Goal: Task Accomplishment & Management: Manage account settings

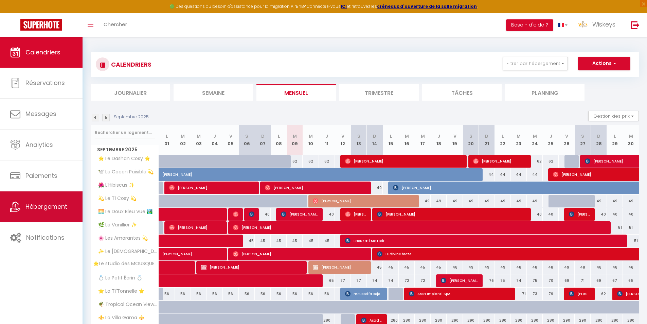
click at [64, 203] on span "Hébergement" at bounding box center [46, 206] width 42 height 8
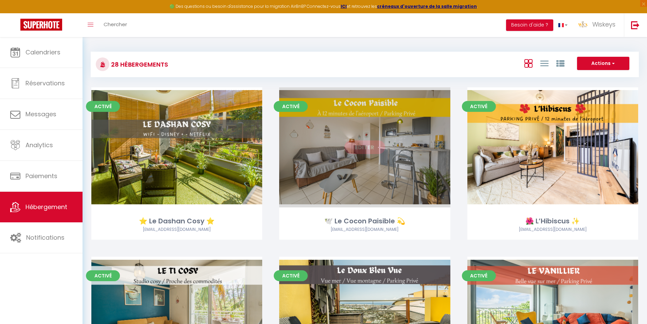
click at [360, 150] on link "Editer" at bounding box center [364, 147] width 41 height 14
click at [367, 155] on div "Editer" at bounding box center [364, 147] width 171 height 120
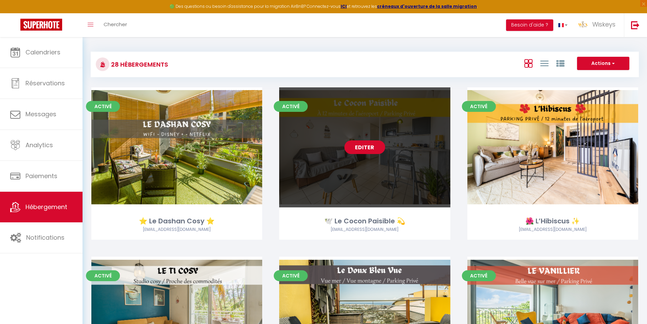
click at [367, 152] on link "Editer" at bounding box center [364, 147] width 41 height 14
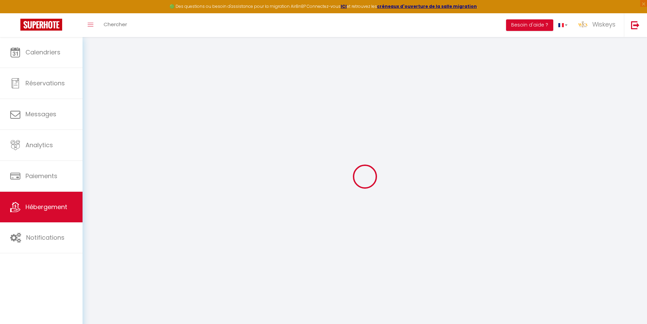
select select
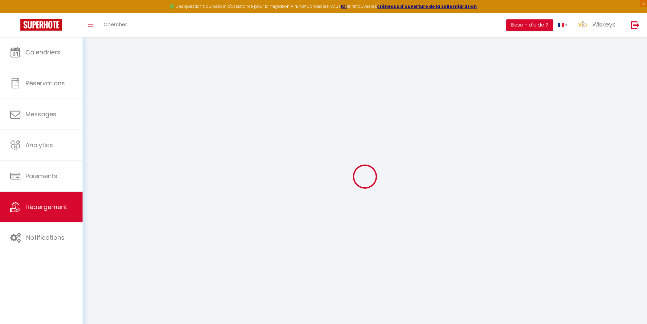
select select
checkbox input "false"
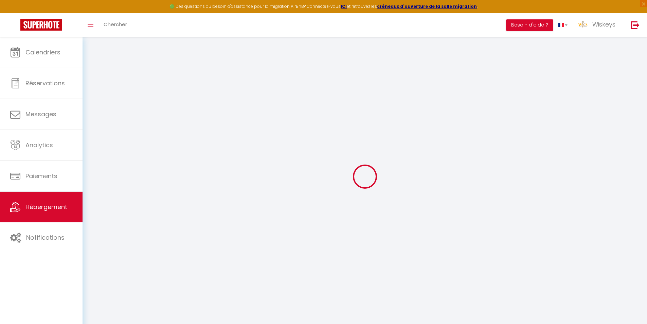
select select
type input "🕊️ Le Cocon Paisible 💫"
type input "[PERSON_NAME]"
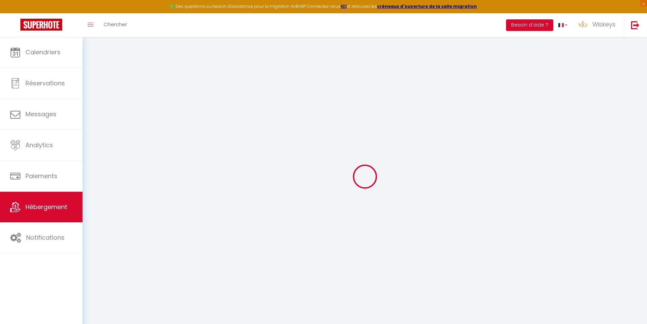
type input "49 allée [PERSON_NAME]"
type input "45000"
type input "[GEOGRAPHIC_DATA]"
select select "2"
select select "0"
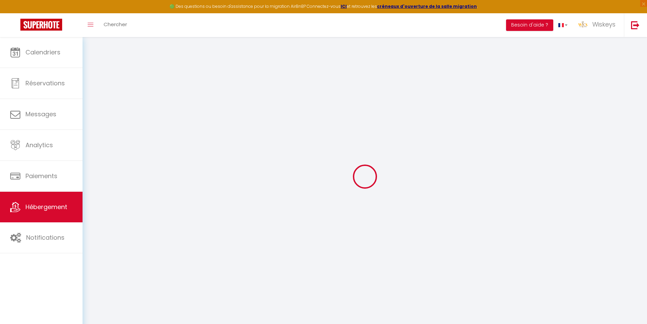
type input "45"
type input "50"
type input "5"
type input "1000"
type input "300"
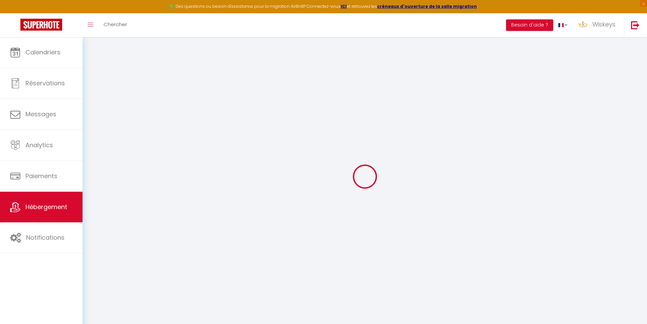
type input "8.5"
select select
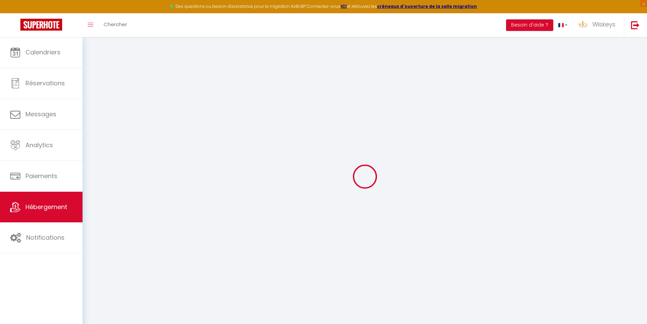
select select
type input "[STREET_ADDRESS]"
type input "97490"
type input "Sainte Clotilde"
select select "177"
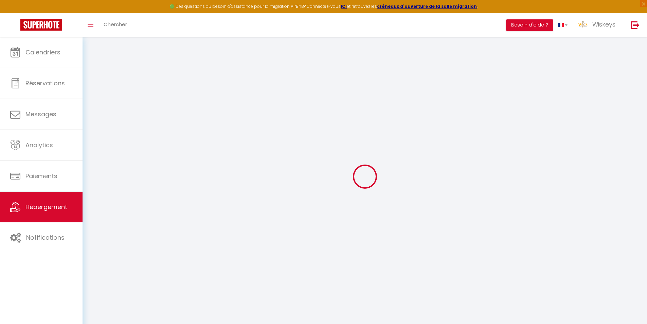
type input "[EMAIL_ADDRESS][DOMAIN_NAME]"
select select "7679"
checkbox input "false"
checkbox input "true"
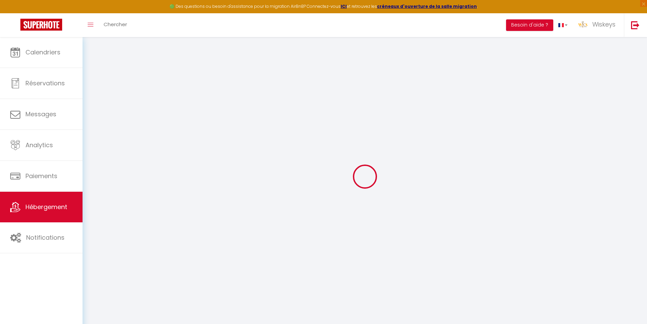
checkbox input "true"
radio input "true"
type input "50"
type input "0"
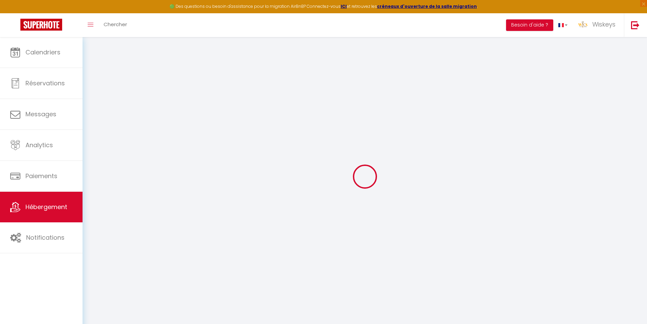
type input "0"
select select "26182"
select select "51857"
select select
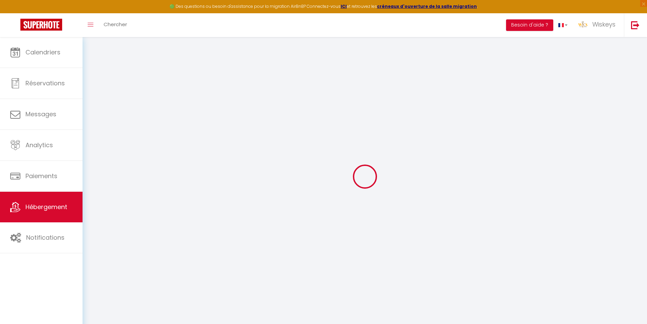
select select
checkbox input "false"
checkbox input "true"
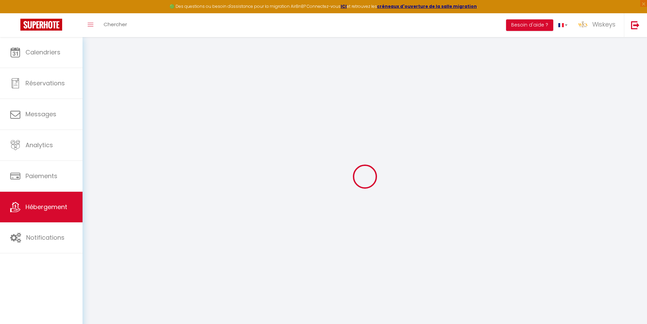
checkbox input "true"
select select
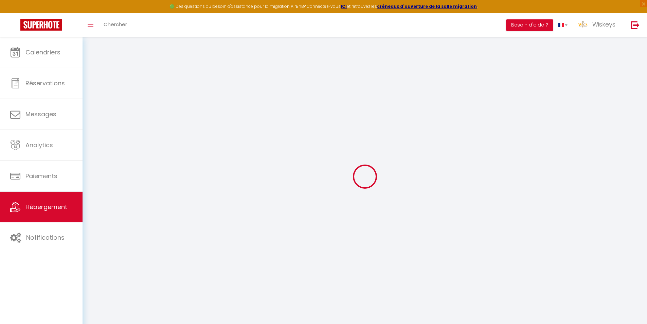
select select
checkbox input "false"
checkbox input "true"
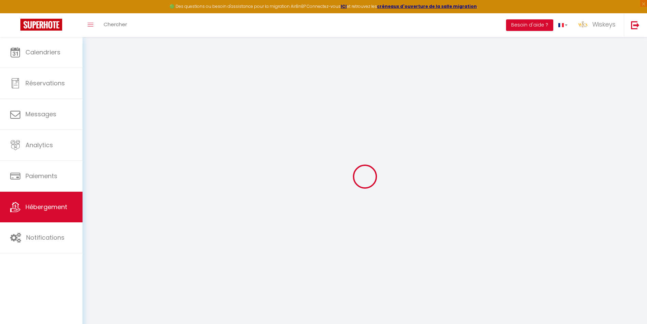
checkbox input "true"
checkbox input "false"
checkbox input "true"
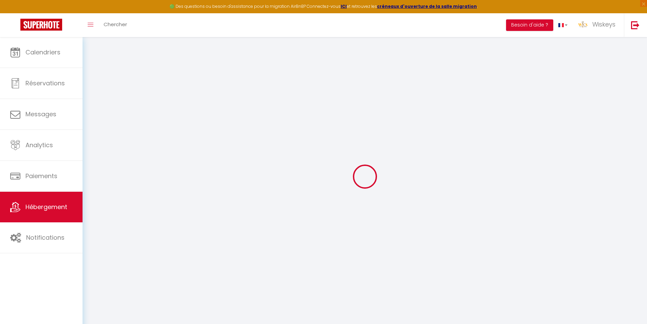
select select "15:00"
select select "23:45"
select select "11:00"
select select "30"
select select "120"
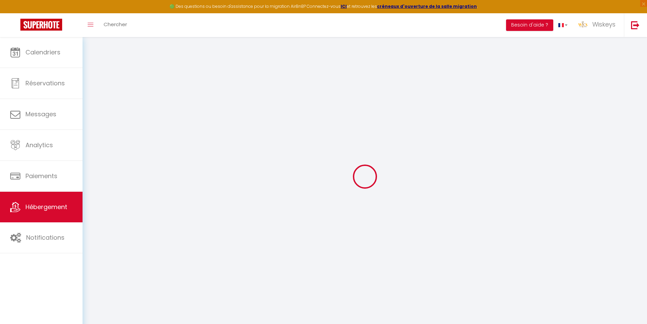
checkbox input "false"
checkbox input "true"
checkbox input "false"
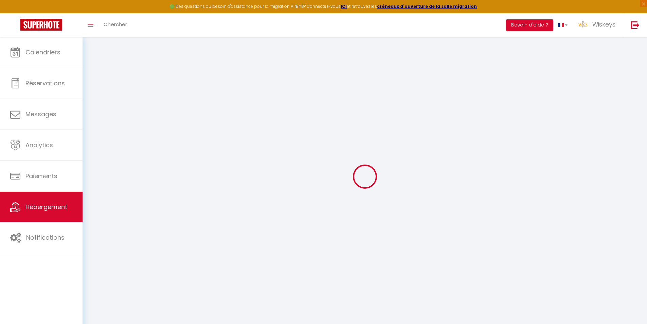
checkbox input "true"
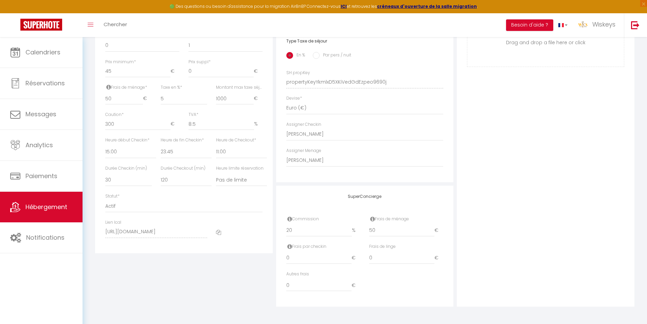
scroll to position [280, 0]
checkbox input "false"
checkbox input "true"
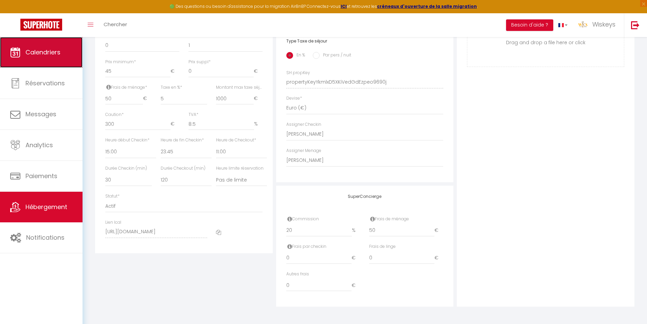
click at [26, 43] on link "Calendriers" at bounding box center [41, 52] width 83 height 31
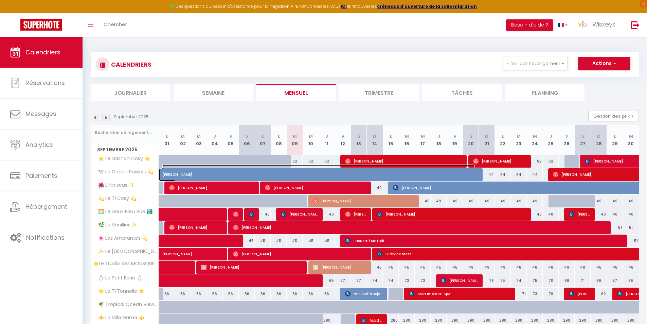
click at [308, 173] on span "[PERSON_NAME]" at bounding box center [318, 170] width 312 height 13
select select "KO"
select select "0"
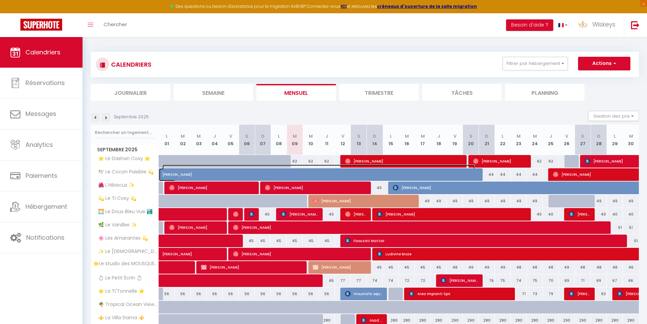
select select "1"
select select
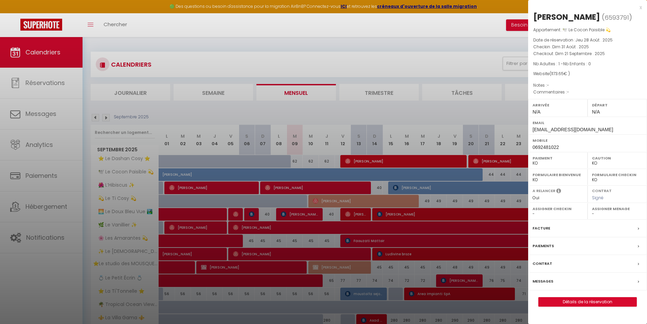
click at [293, 167] on div at bounding box center [323, 162] width 647 height 324
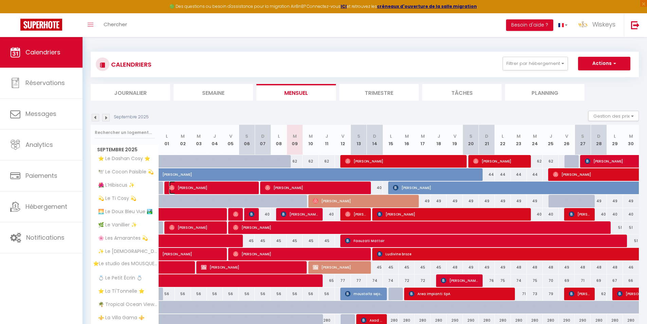
click at [221, 188] on span "[PERSON_NAME]" at bounding box center [211, 187] width 85 height 13
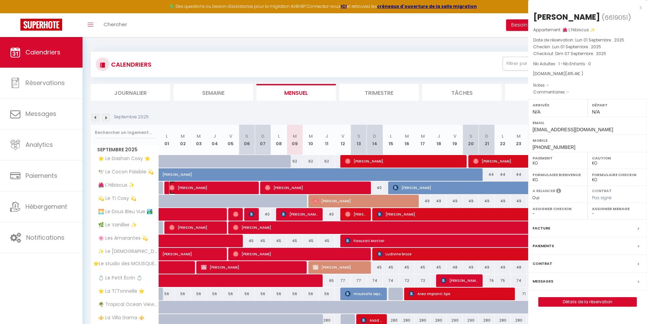
select select "OK"
select select "17993"
select select "51857"
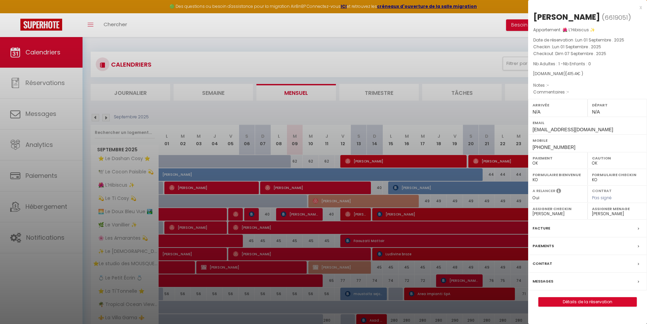
click at [221, 188] on div at bounding box center [323, 162] width 647 height 324
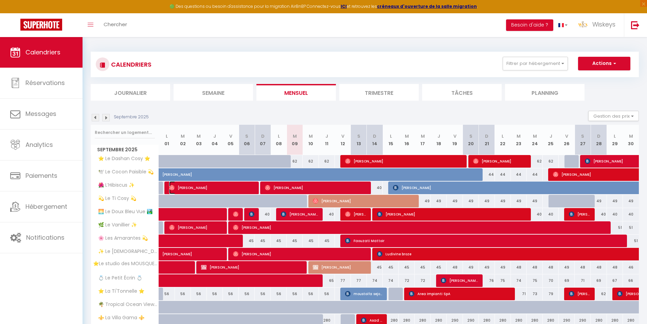
click at [221, 188] on span "[PERSON_NAME]" at bounding box center [211, 187] width 85 height 13
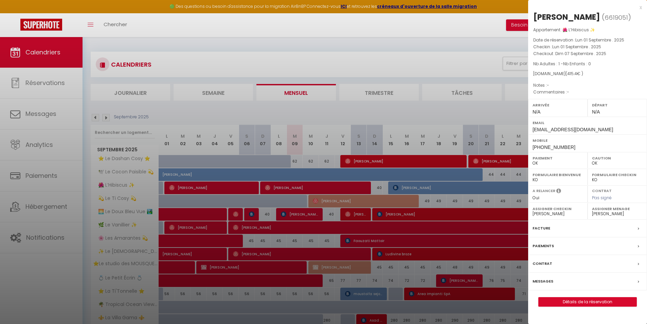
click at [232, 193] on div at bounding box center [323, 162] width 647 height 324
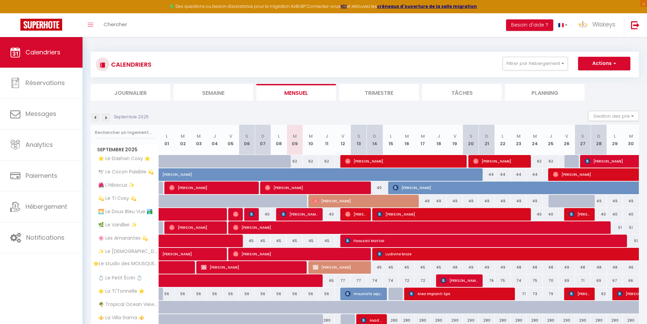
click at [94, 119] on img at bounding box center [95, 117] width 7 height 7
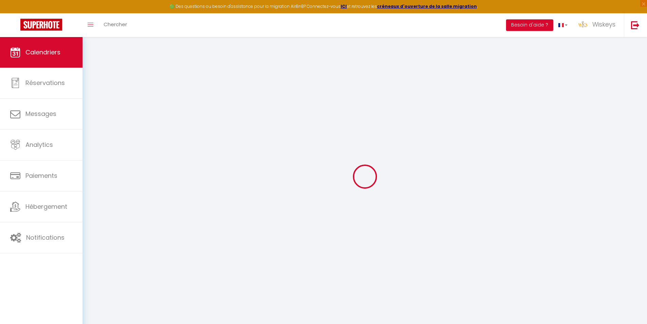
select select "0"
select select "17993"
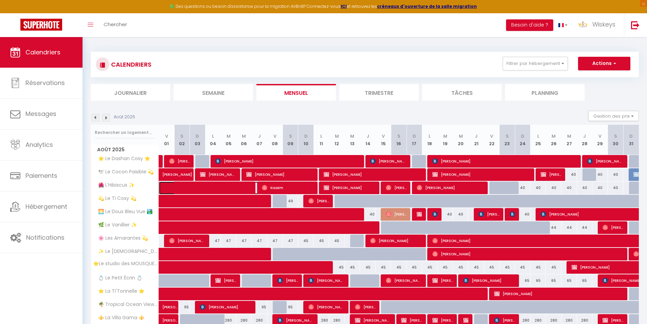
click at [234, 186] on span at bounding box center [216, 187] width 94 height 13
select select "35951"
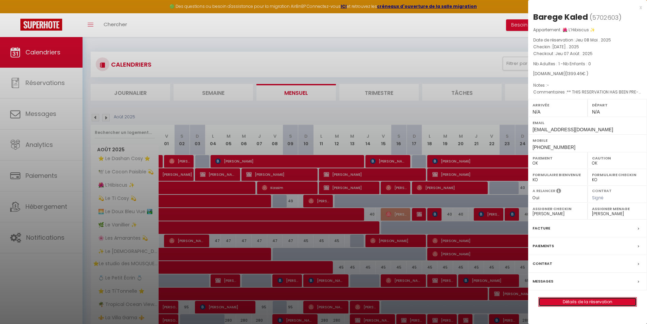
click at [577, 302] on link "Détails de la réservation" at bounding box center [588, 301] width 98 height 9
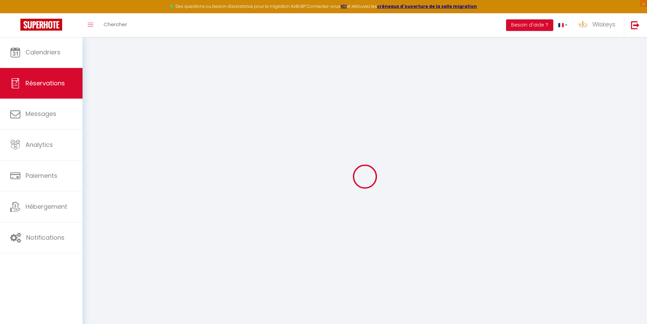
select select
checkbox input "false"
type textarea "** THIS RESERVATION HAS BEEN PRE-PAID ** BOOKING NOTE : Payment charge is EUR 1…"
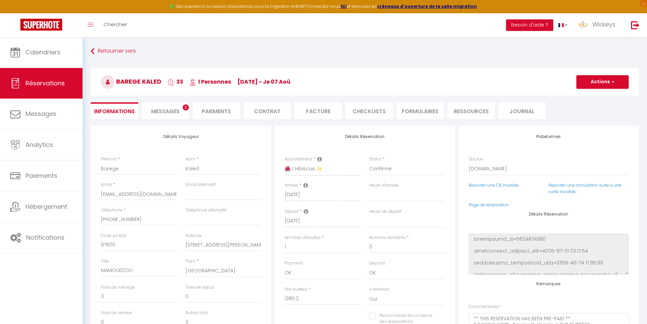
type input "50"
type input "64.26"
select select
checkbox input "false"
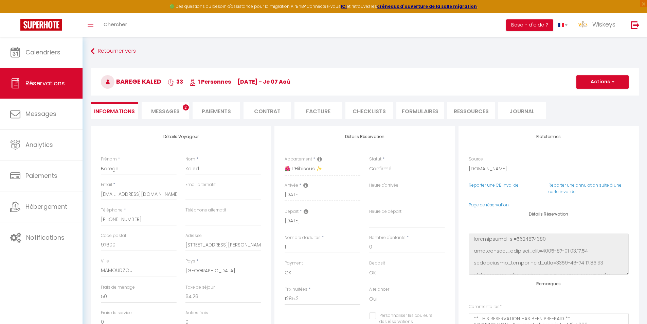
select select
checkbox input "false"
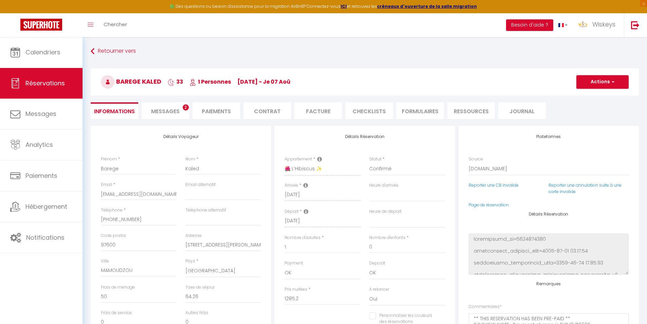
click at [217, 118] on li "Paiements" at bounding box center [217, 110] width 48 height 17
